Goal: Information Seeking & Learning: Check status

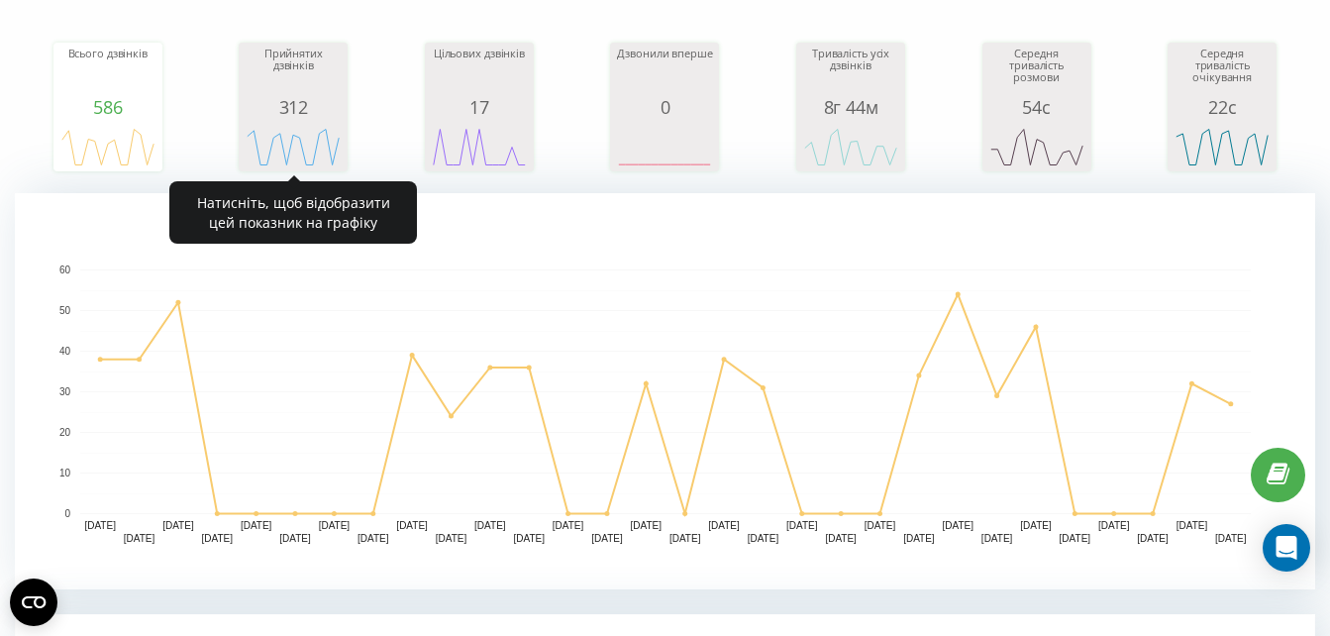
click at [286, 98] on div "312" at bounding box center [293, 107] width 99 height 20
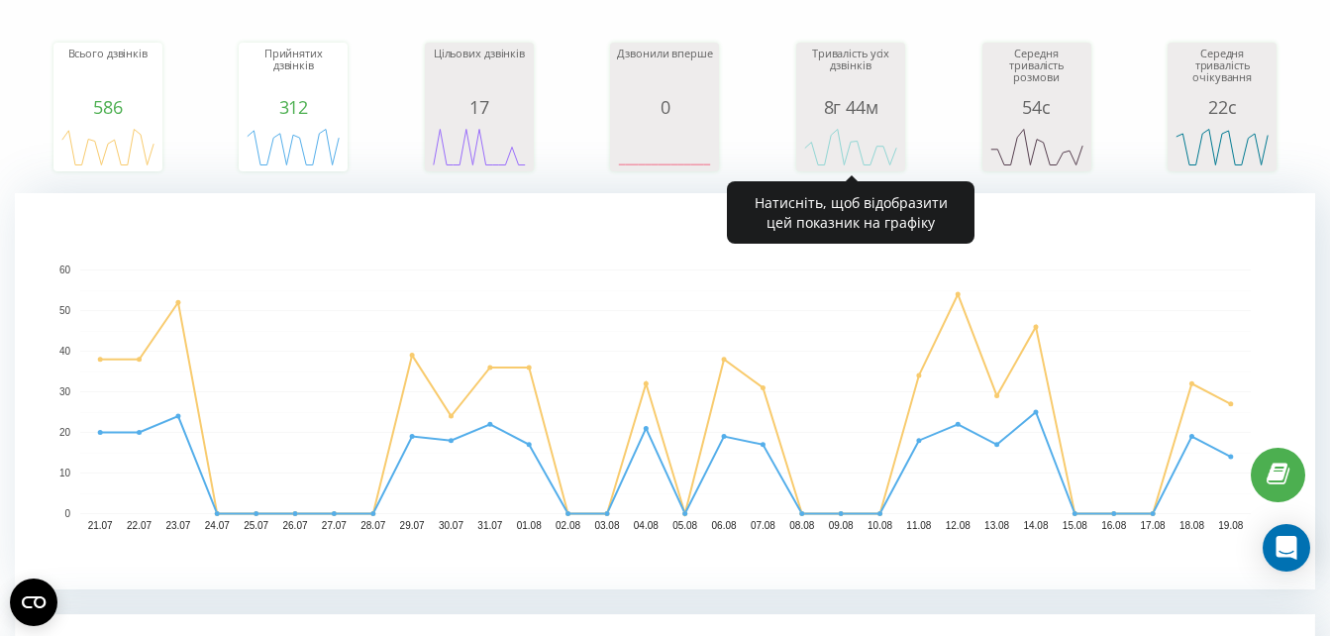
click at [875, 117] on icon "A chart." at bounding box center [850, 146] width 99 height 59
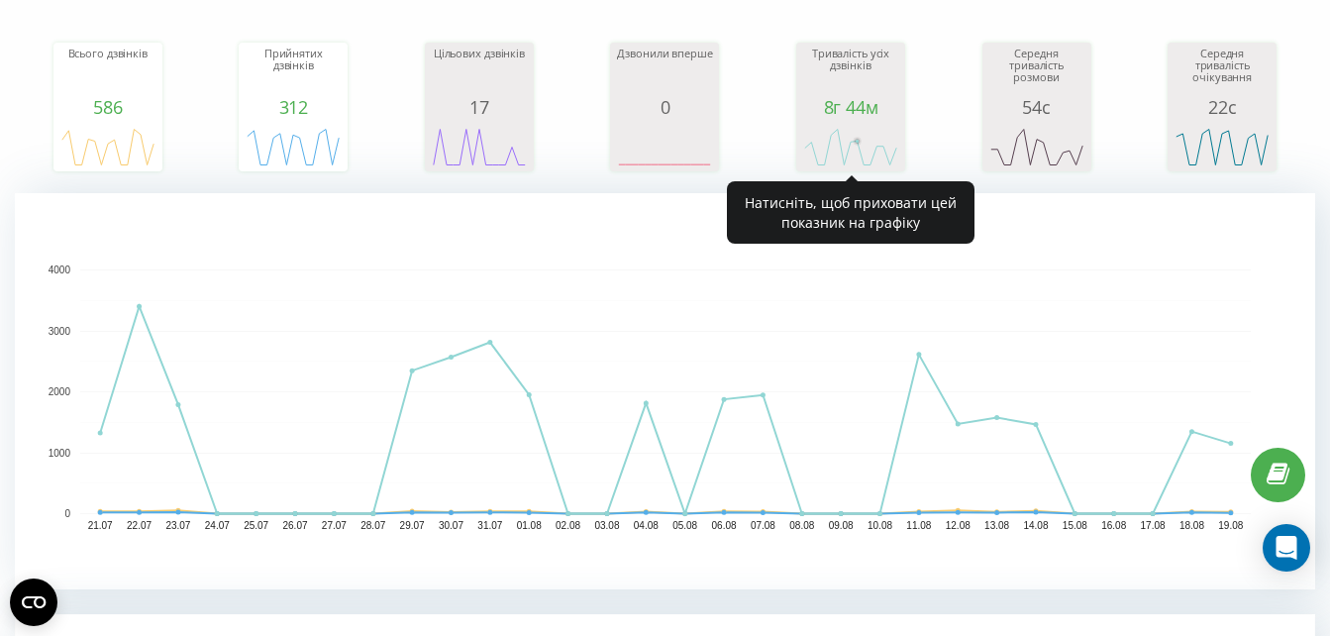
click at [861, 134] on rect "A chart." at bounding box center [850, 147] width 99 height 37
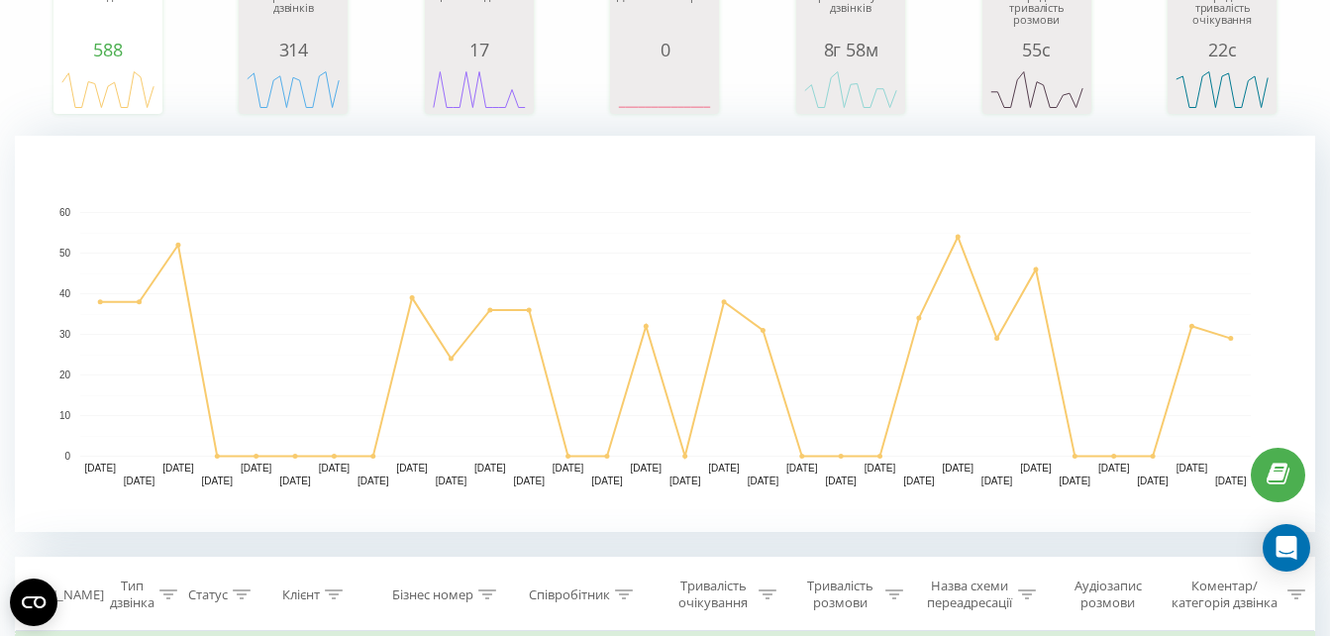
scroll to position [316, 0]
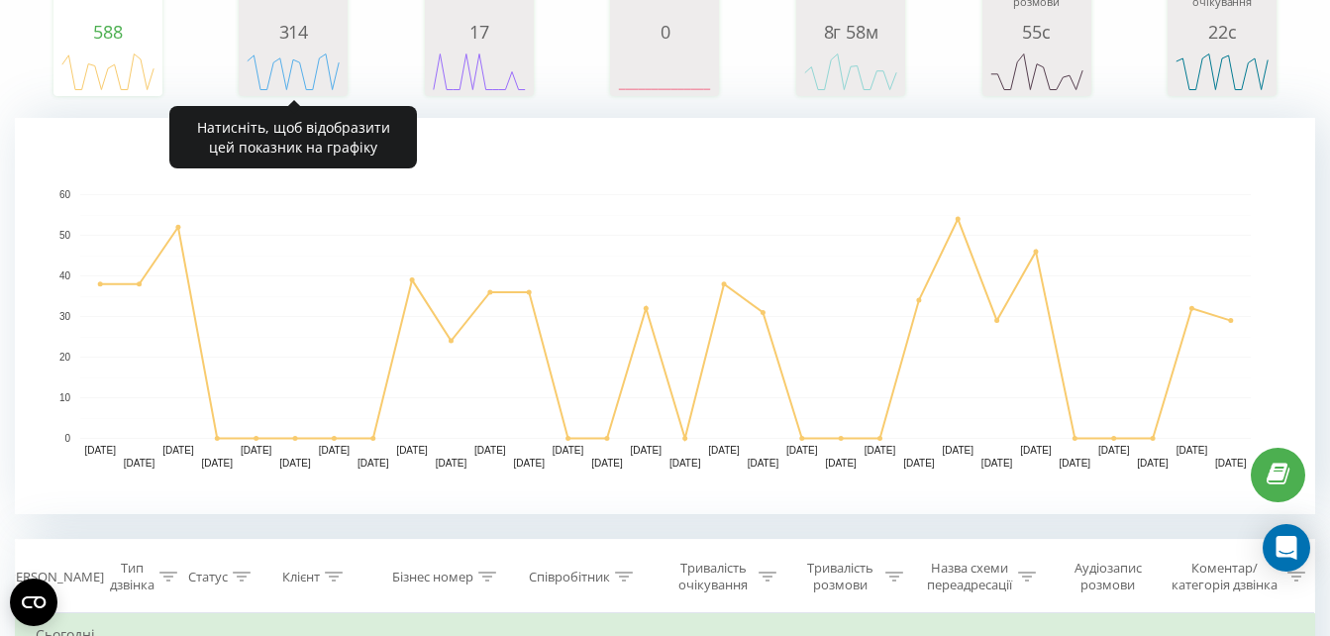
click at [324, 35] on div "314" at bounding box center [293, 32] width 99 height 20
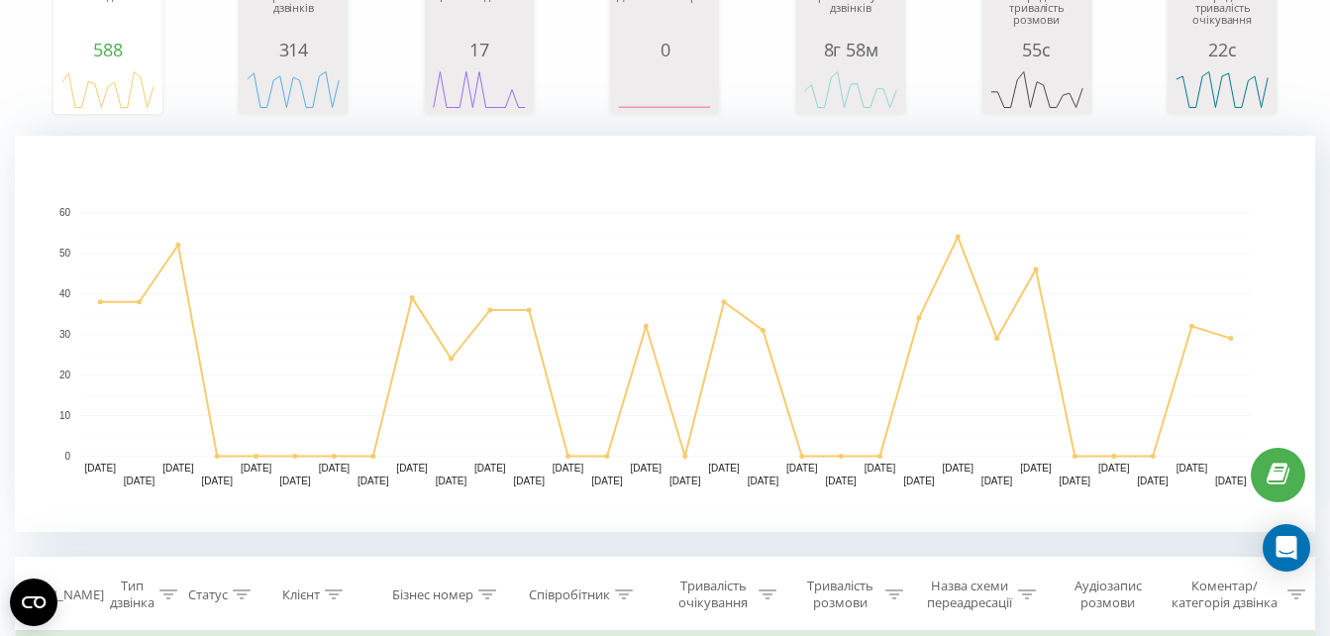
scroll to position [292, 0]
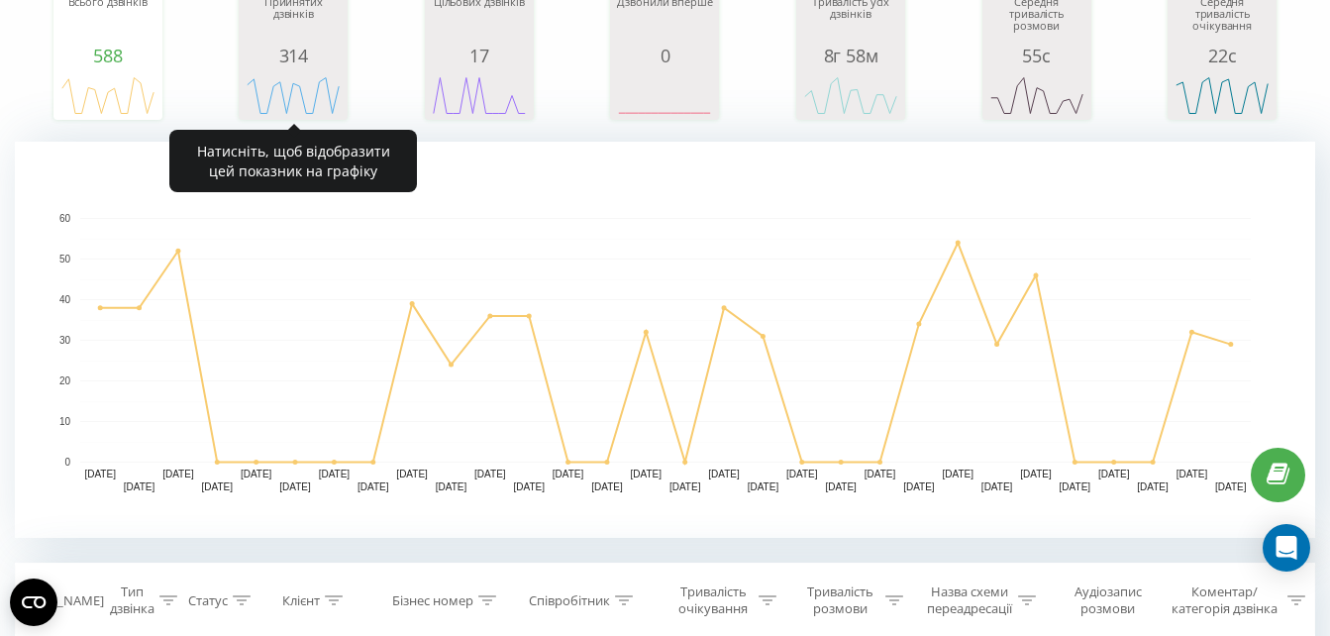
click at [298, 30] on div "Прийнятих дзвінків" at bounding box center [293, 21] width 99 height 50
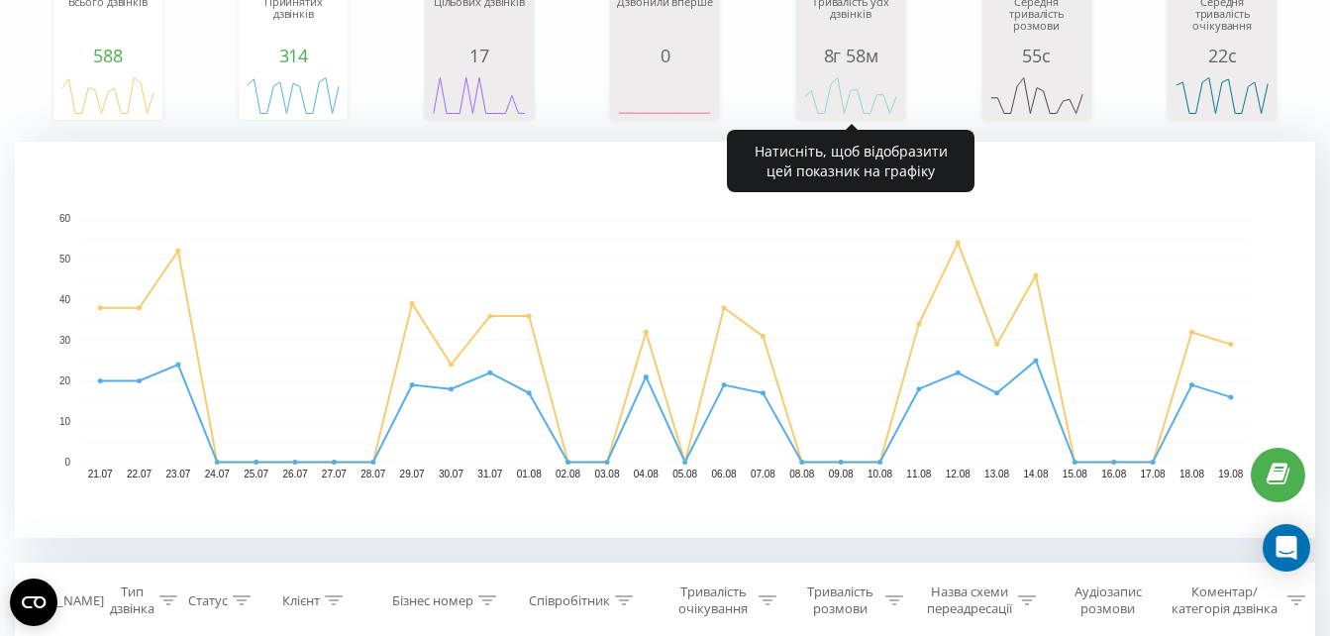
click at [870, 65] on icon "A chart." at bounding box center [850, 94] width 99 height 59
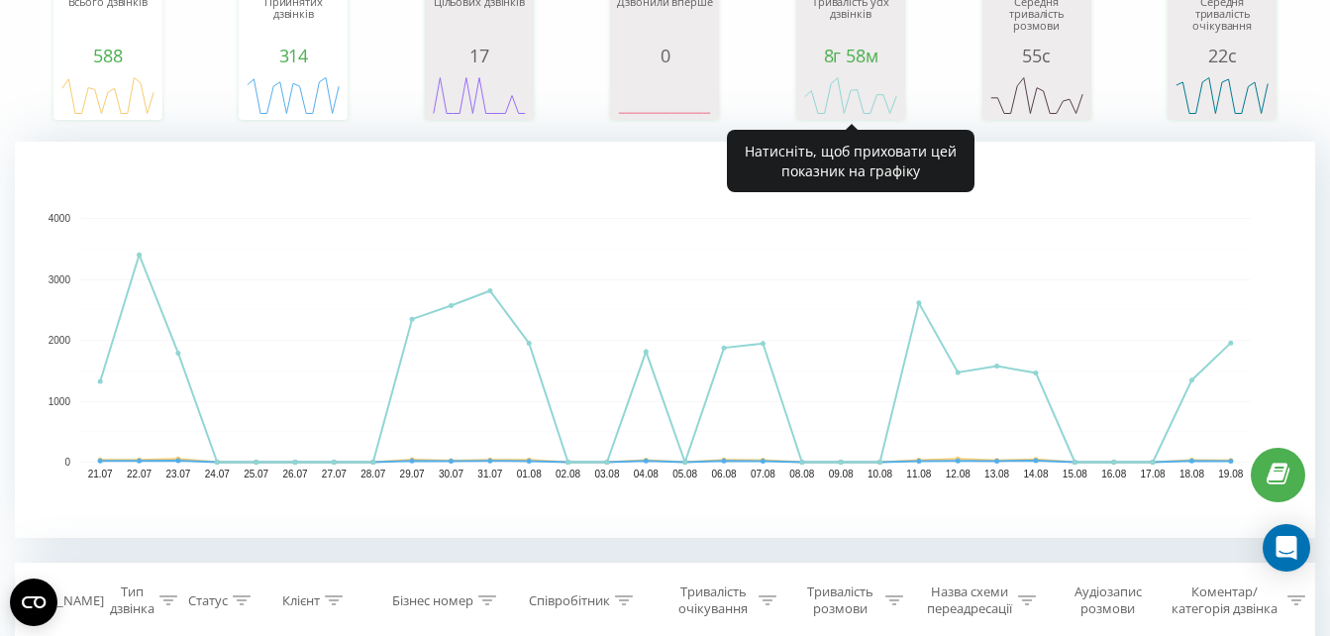
click at [876, 61] on div "8г 58м" at bounding box center [850, 56] width 99 height 20
